Goal: Task Accomplishment & Management: Use online tool/utility

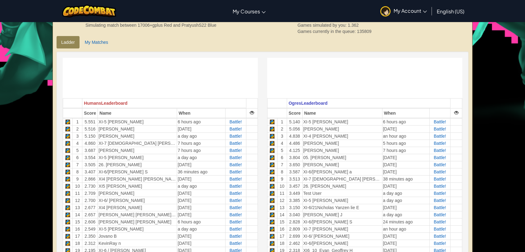
scroll to position [126, 0]
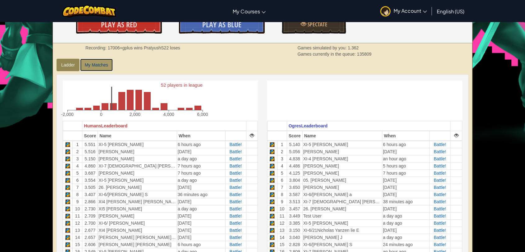
click at [95, 70] on link "My Matches" at bounding box center [96, 65] width 33 height 12
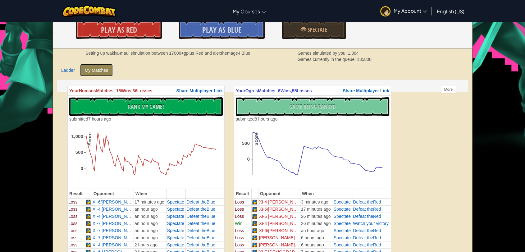
scroll to position [69, 0]
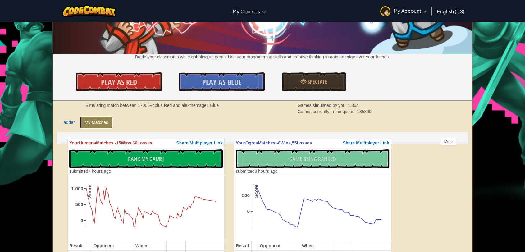
click at [86, 120] on link "My Matches" at bounding box center [96, 122] width 33 height 12
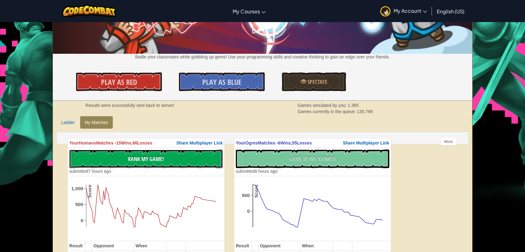
click at [178, 157] on button "No New Code to Rank Rank My Game! Submitting... Submitted for Ranking Failed to…" at bounding box center [145, 158] width 153 height 19
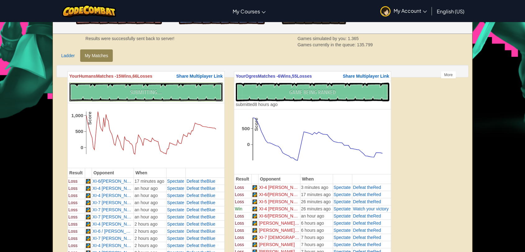
scroll to position [138, 0]
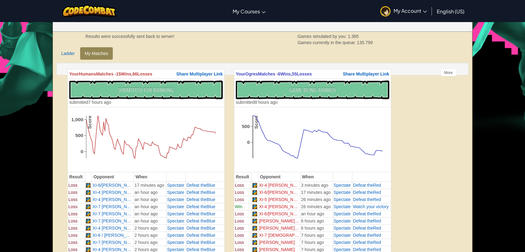
click at [173, 97] on div "No New Code to Rank Rank My Game! Submitting... Submitted for Ranking Failed to…" at bounding box center [145, 92] width 153 height 25
click at [172, 98] on div "No New Code to Rank Rank My Game! Submitting... Submitted for Ranking Failed to…" at bounding box center [145, 92] width 153 height 25
click at [144, 98] on div "No New Code to Rank Rank My Game! Submitting... Submitted for Ranking Failed to…" at bounding box center [145, 92] width 153 height 25
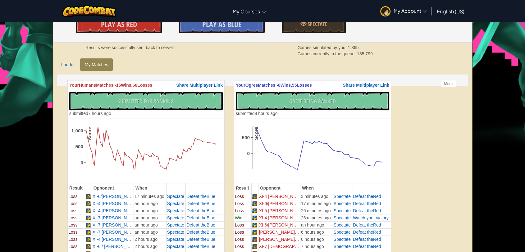
scroll to position [126, 0]
click at [315, 102] on div "No New Code to Rank Rank My Game! Submitting... Submitted for Ranking Failed to…" at bounding box center [312, 104] width 153 height 25
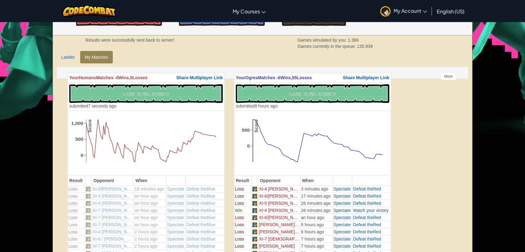
scroll to position [69, 0]
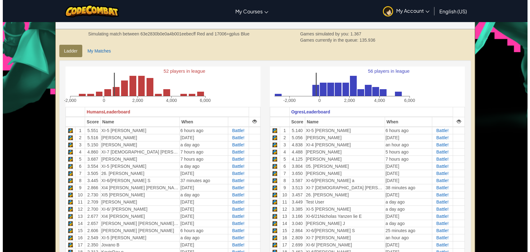
scroll to position [103, 0]
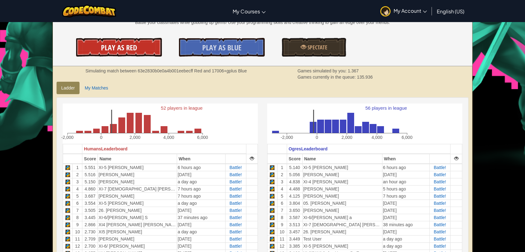
click at [131, 47] on span "Play As Red" at bounding box center [119, 48] width 36 height 10
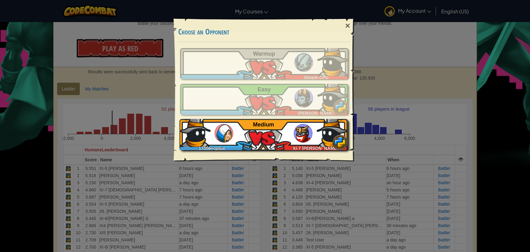
click at [228, 138] on img at bounding box center [224, 133] width 19 height 19
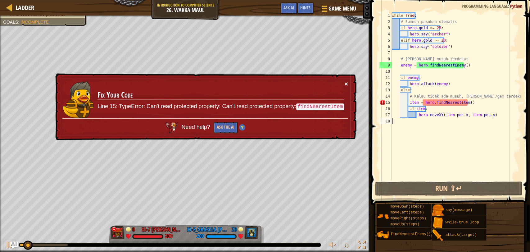
click at [345, 82] on button "×" at bounding box center [346, 83] width 4 height 7
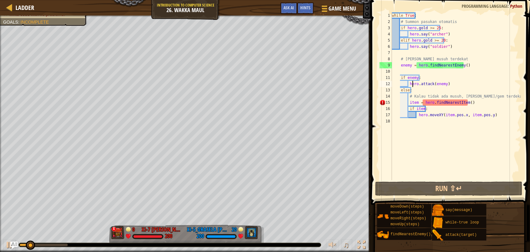
click at [412, 85] on div "while True : # Summon pasukan otomatis if hero . gold >= 25 : hero . say ( "arc…" at bounding box center [456, 102] width 130 height 180
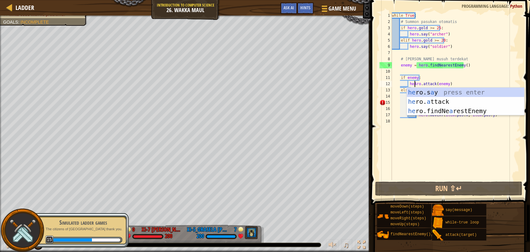
scroll to position [2, 2]
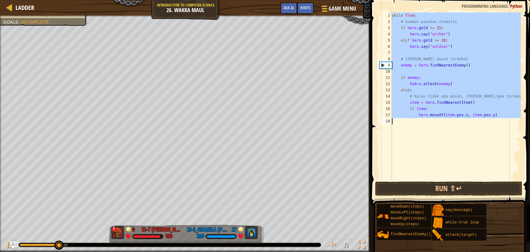
paste textarea "hero.attack("i")"
type textarea "hero.attack("i")"
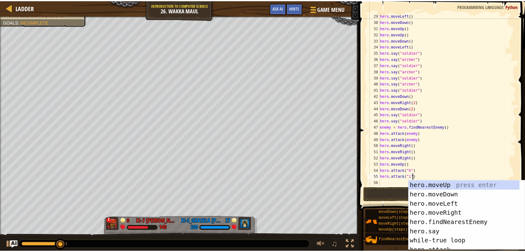
scroll to position [193, 0]
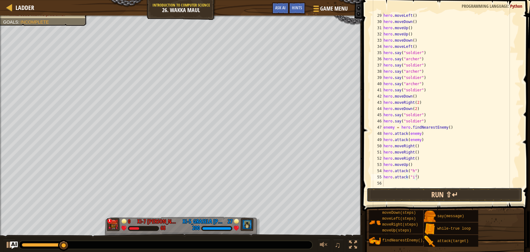
click at [405, 194] on button "Run ⇧↵" at bounding box center [445, 195] width 156 height 14
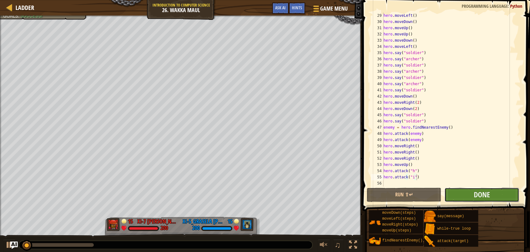
click at [467, 197] on button "Done" at bounding box center [481, 195] width 75 height 14
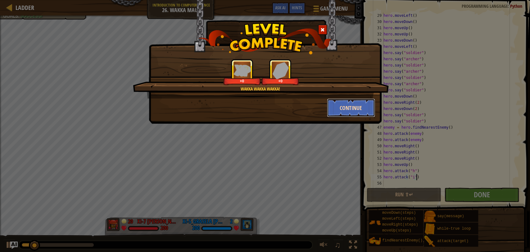
click at [361, 114] on button "Continue" at bounding box center [351, 107] width 48 height 19
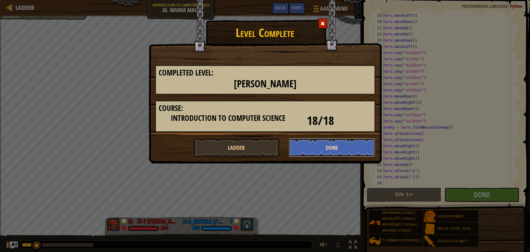
click at [338, 150] on button "Done" at bounding box center [332, 147] width 86 height 19
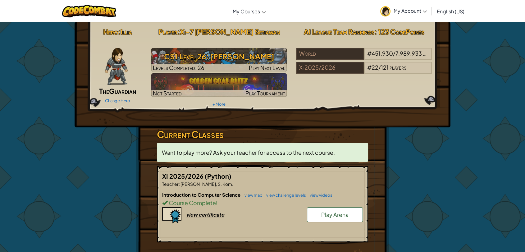
click at [352, 214] on link "Play Arena" at bounding box center [335, 214] width 56 height 15
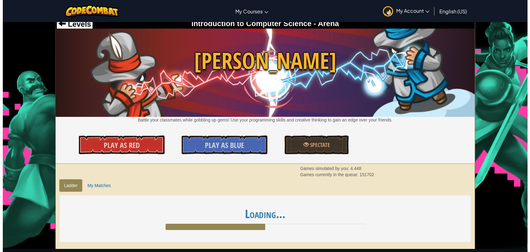
scroll to position [69, 0]
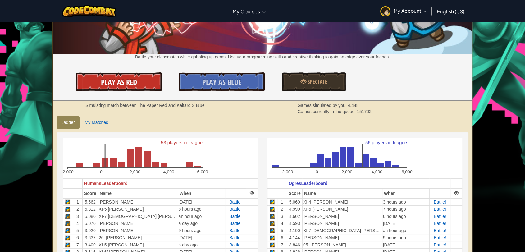
click at [136, 85] on link "Play As Red" at bounding box center [119, 81] width 86 height 19
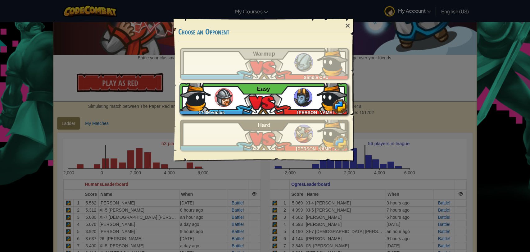
click at [245, 103] on div "17006+gplus STEFANUS BRIAN JONATHAN Easy" at bounding box center [264, 98] width 168 height 31
